Goal: Information Seeking & Learning: Learn about a topic

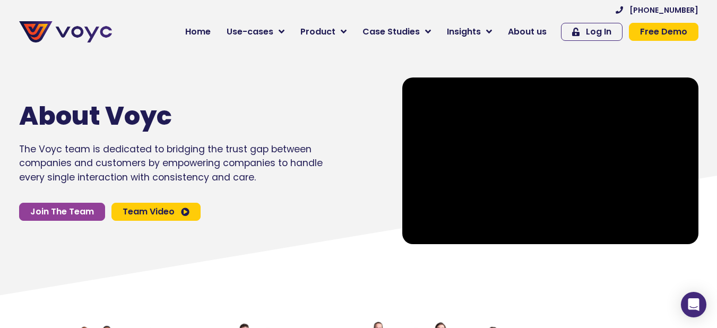
click at [187, 209] on icon at bounding box center [185, 211] width 8 height 8
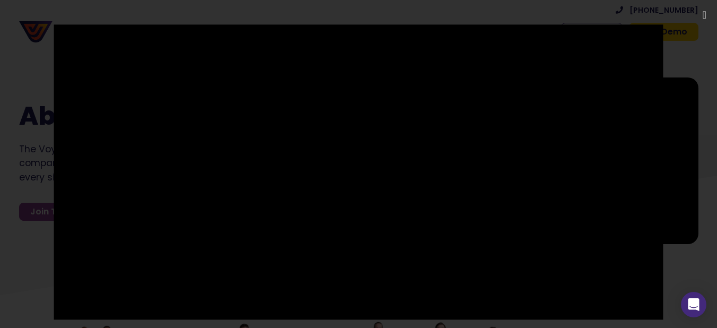
click at [672, 63] on div at bounding box center [358, 163] width 717 height 278
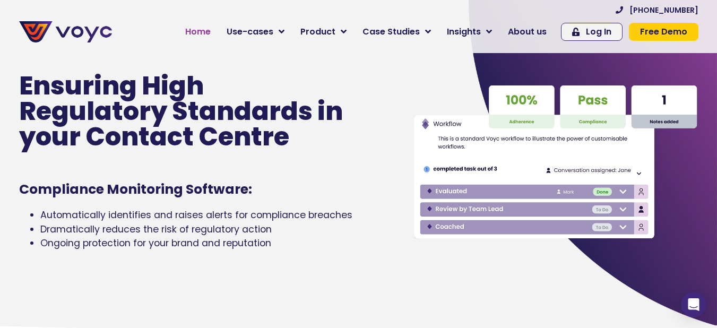
click at [206, 26] on span "Home" at bounding box center [197, 31] width 25 height 13
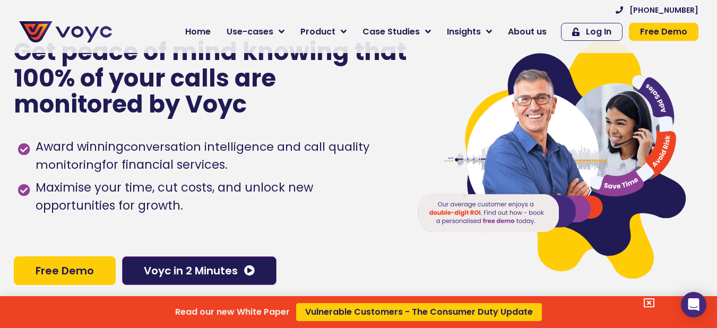
click at [539, 32] on div "Read our new White Paper Vulnerable Customers - The Consumer Duty Update" at bounding box center [358, 164] width 717 height 328
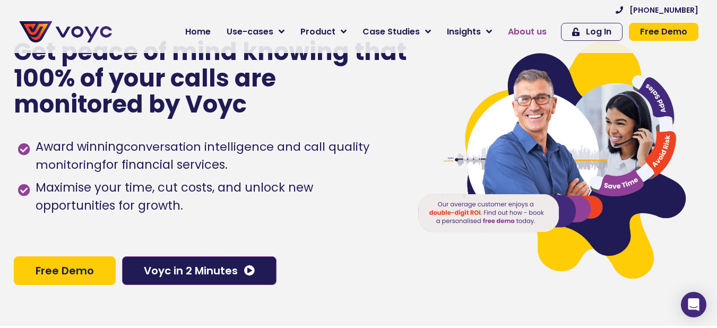
click at [539, 32] on span "About us" at bounding box center [527, 31] width 39 height 13
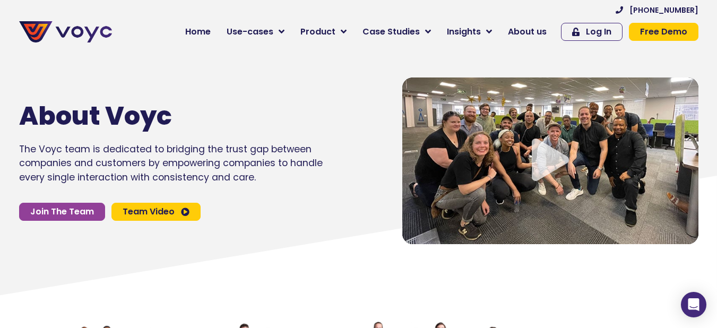
click at [153, 211] on span "Team Video" at bounding box center [149, 211] width 52 height 8
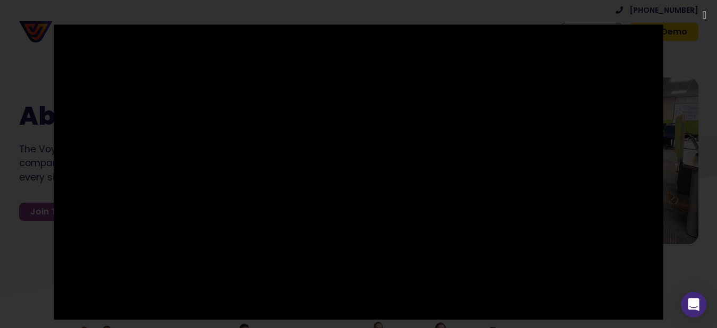
click at [700, 81] on div at bounding box center [358, 163] width 717 height 278
click at [702, 43] on div at bounding box center [358, 163] width 717 height 278
click at [702, 16] on icon "Close (Esc)" at bounding box center [704, 15] width 4 height 11
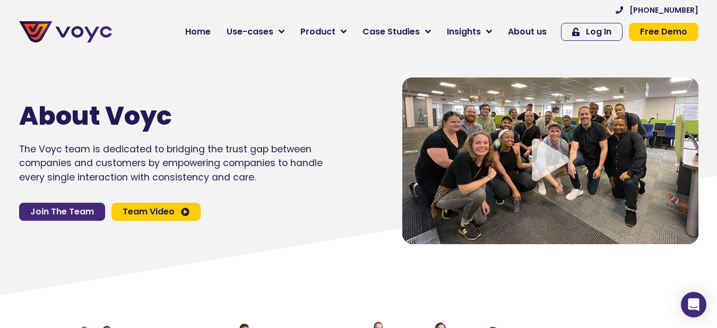
click at [83, 212] on span "Join The Team" at bounding box center [62, 211] width 64 height 8
